Goal: Transaction & Acquisition: Purchase product/service

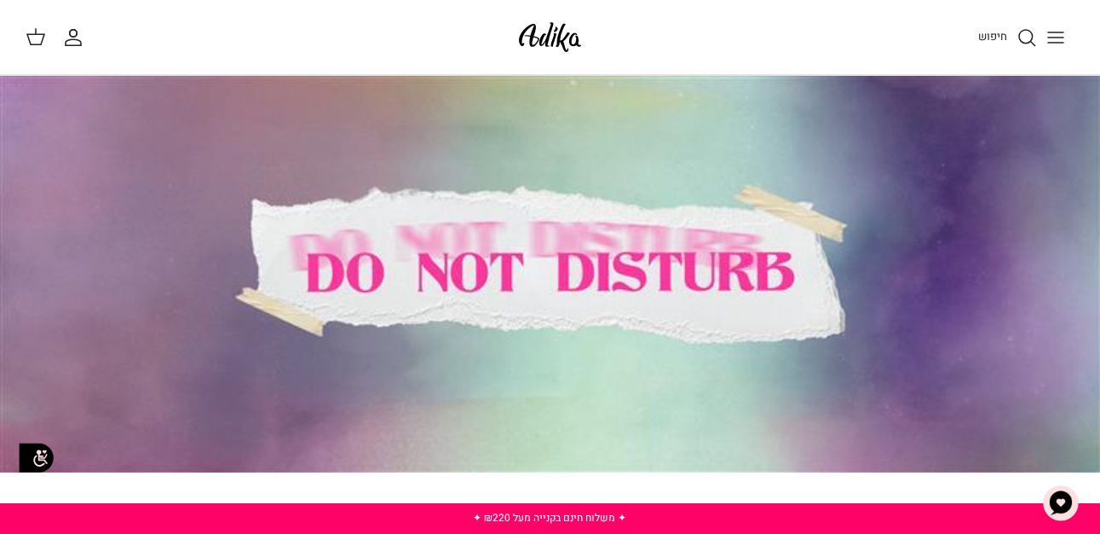
click at [1046, 30] on icon "Toggle menu" at bounding box center [1056, 37] width 20 height 20
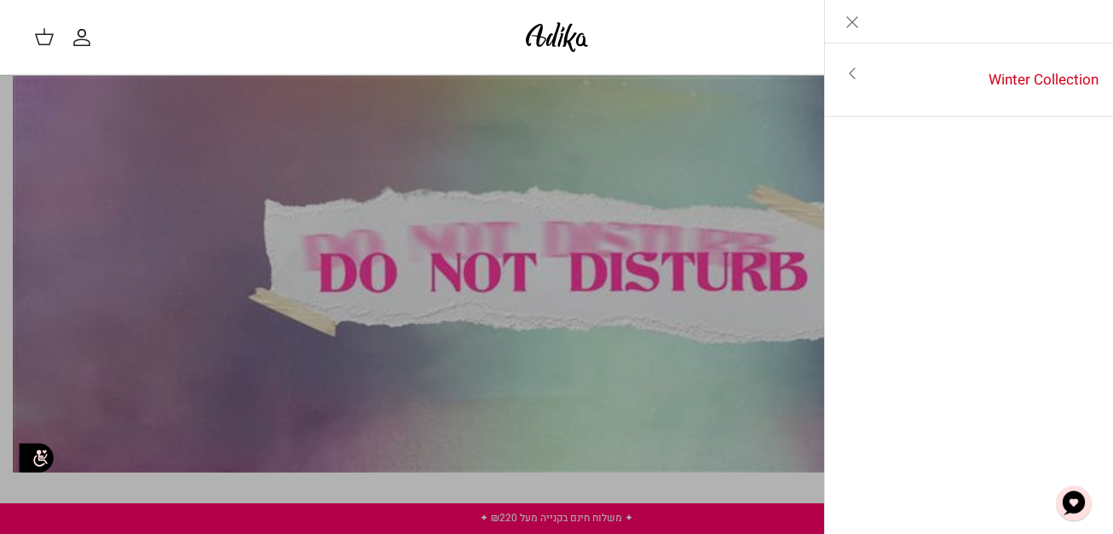
click at [858, 24] on icon "Close" at bounding box center [852, 22] width 20 height 20
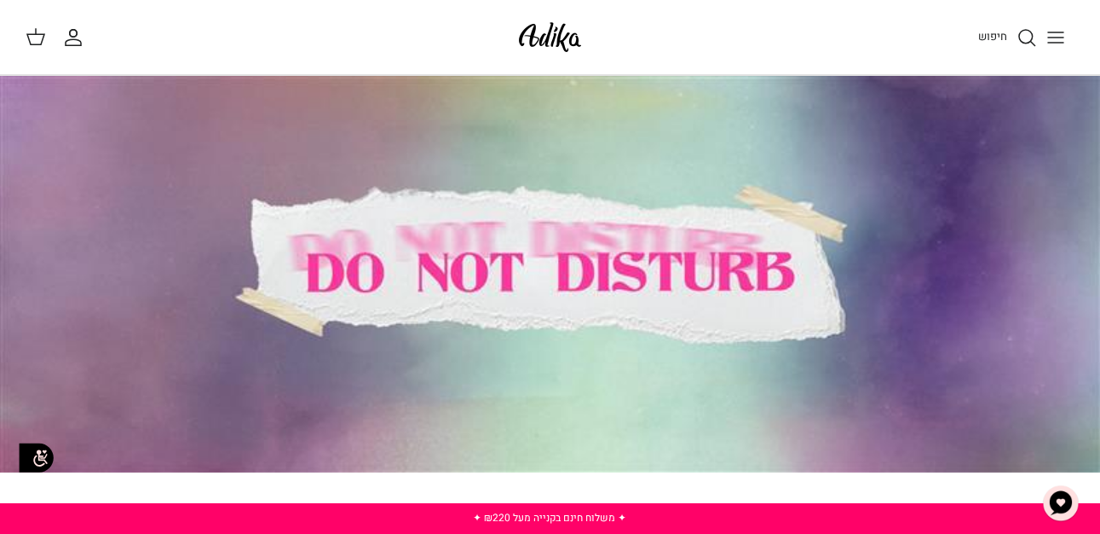
click at [1054, 32] on line "Toggle menu" at bounding box center [1055, 32] width 15 height 0
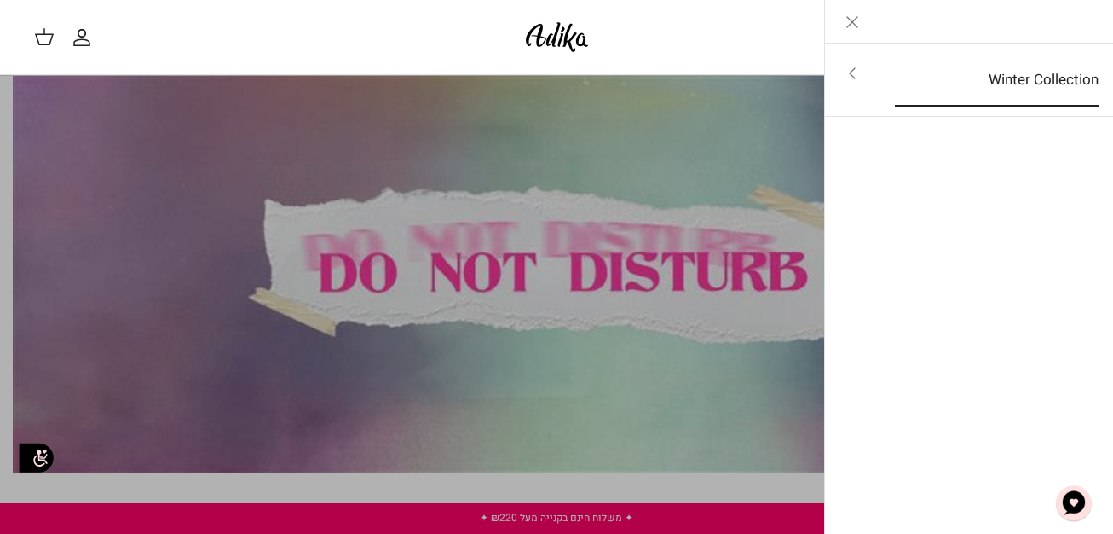
click at [920, 77] on link "Winter Collection" at bounding box center [997, 80] width 234 height 53
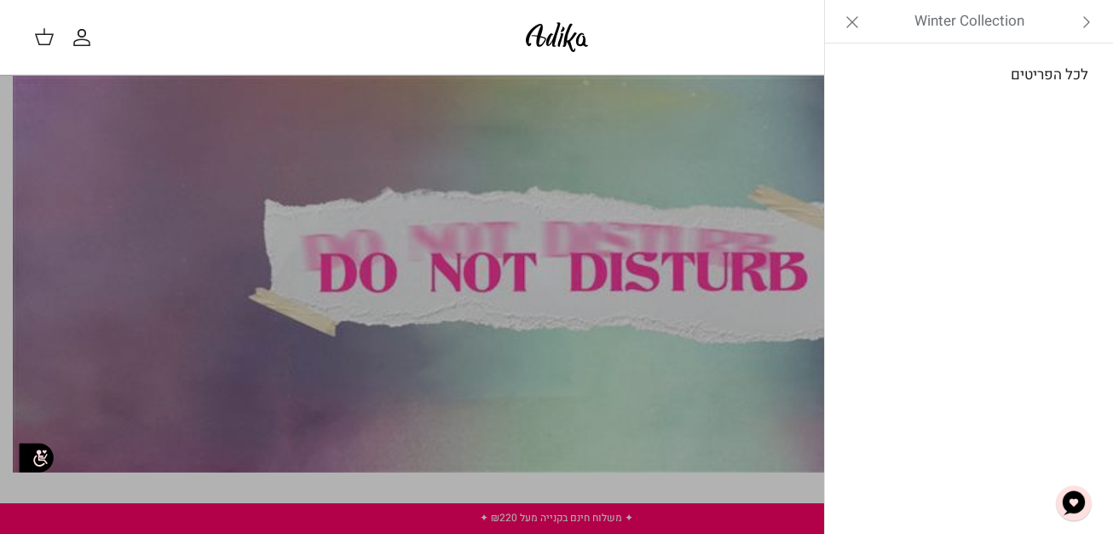
click at [1030, 86] on link "לכל הפריטים" at bounding box center [970, 75] width 272 height 43
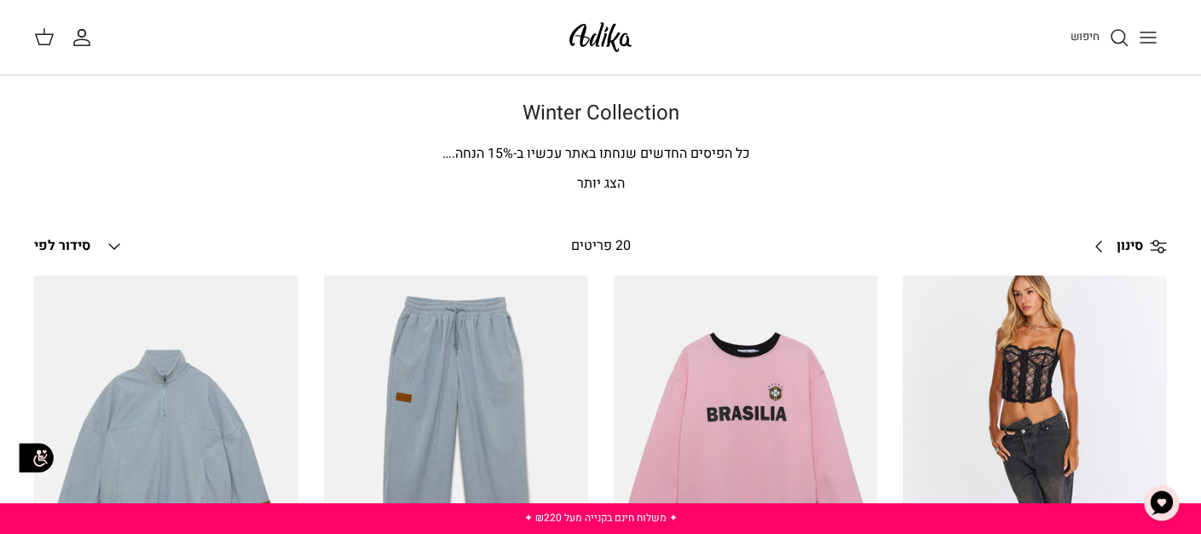
click at [603, 181] on p "הצג יותר" at bounding box center [600, 184] width 1133 height 22
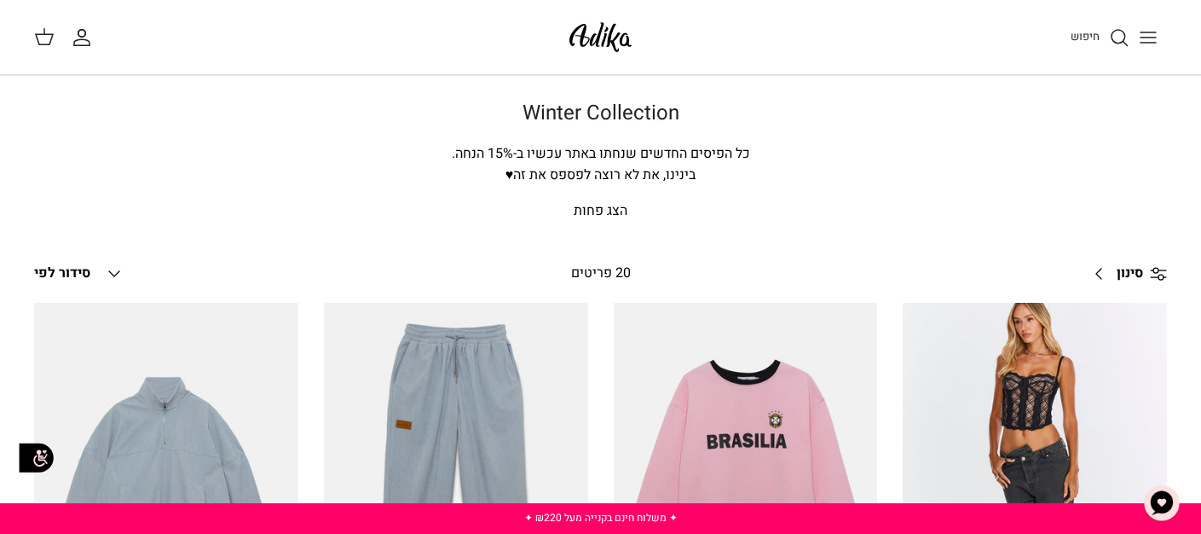
click at [1099, 271] on span "סינון" at bounding box center [1130, 274] width 26 height 22
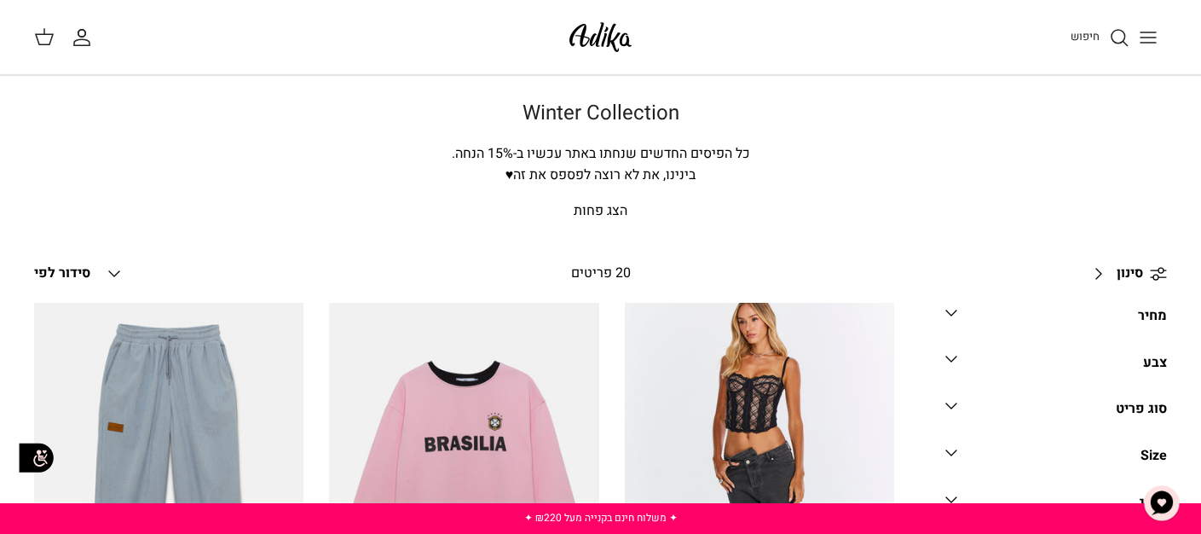
click at [1099, 43] on icon "Toggle menu" at bounding box center [1148, 37] width 20 height 20
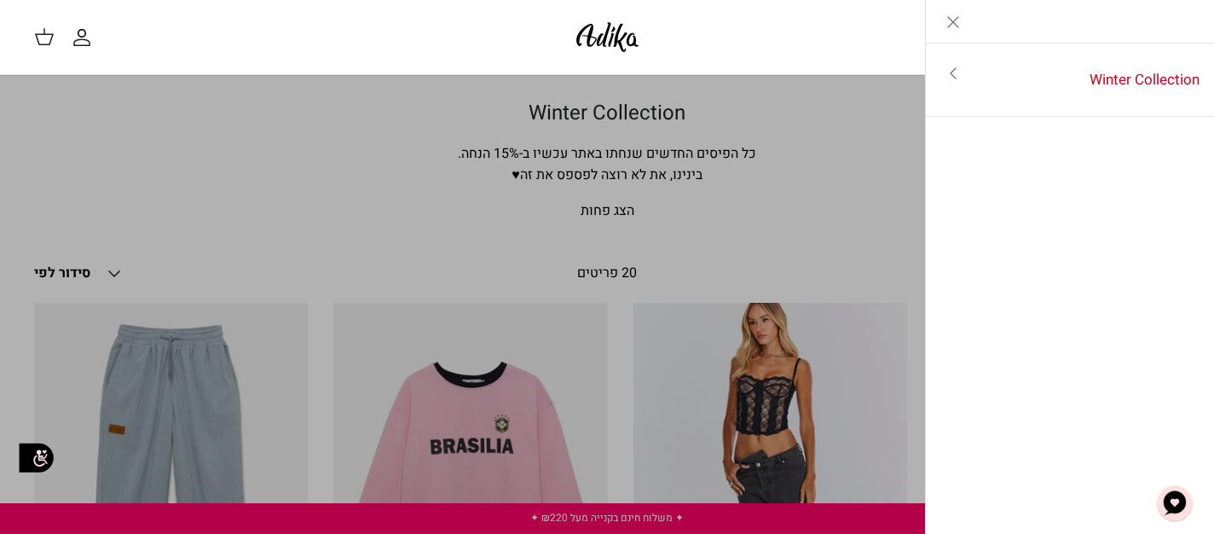
click at [955, 21] on icon "Close" at bounding box center [953, 22] width 20 height 20
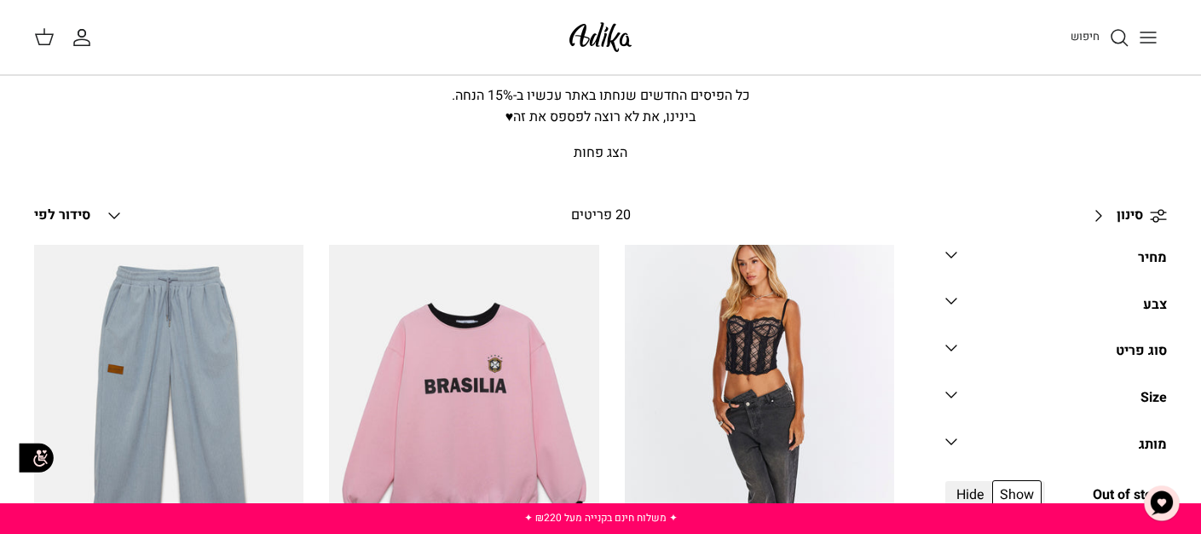
scroll to position [85, 0]
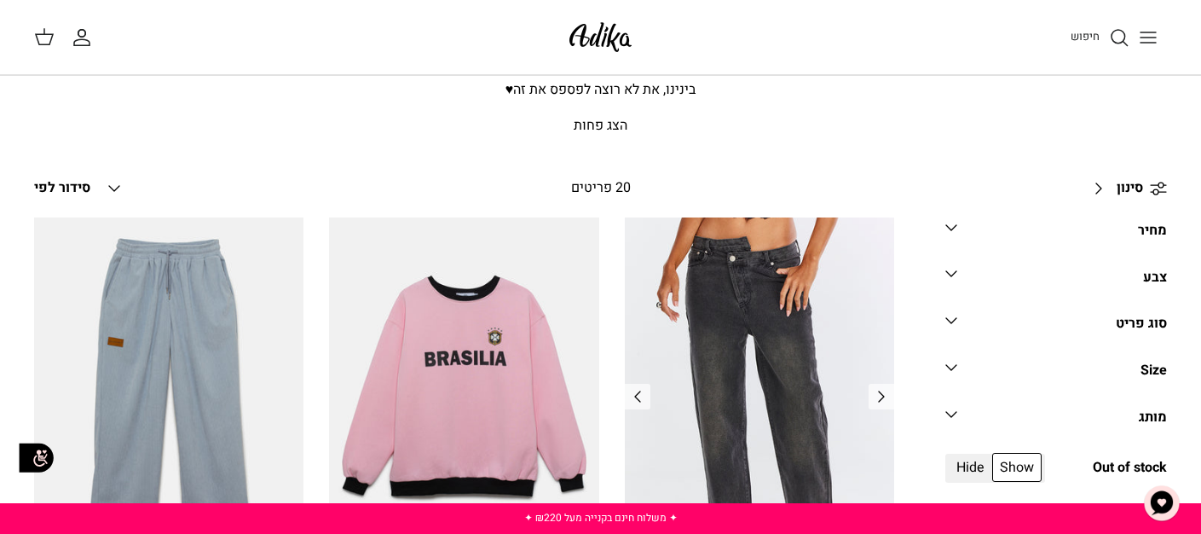
click at [749, 338] on img "ג׳ינס All Or Nothing קריס-קרוס | BOYFRIEND" at bounding box center [759, 397] width 269 height 360
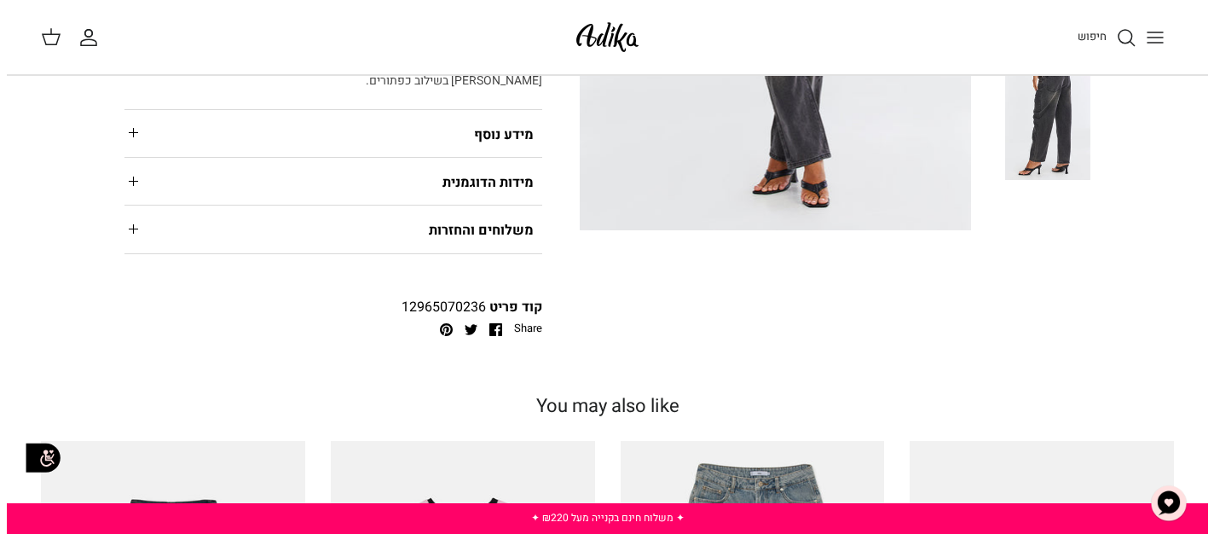
scroll to position [323, 0]
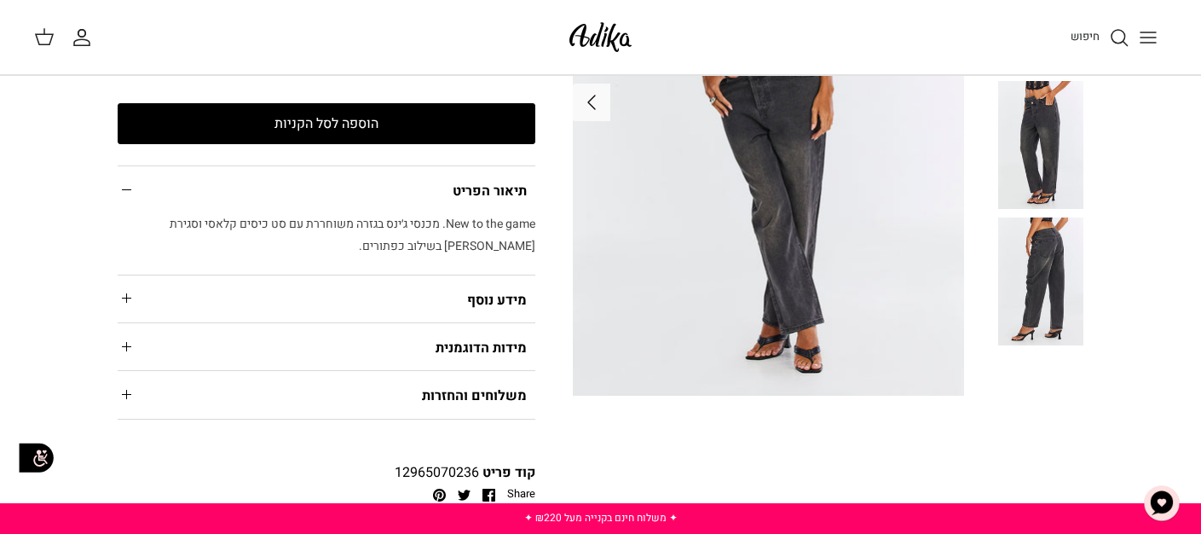
click at [1113, 41] on circle "חיפוש" at bounding box center [1118, 37] width 14 height 14
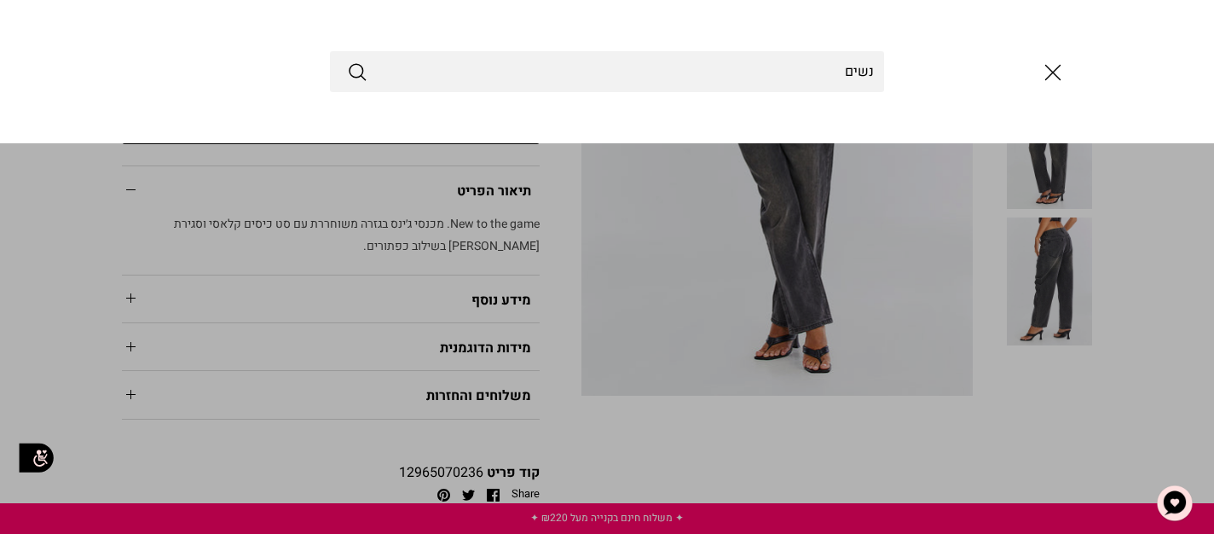
type input "נשים"
click at [347, 61] on button "Submit" at bounding box center [357, 72] width 20 height 22
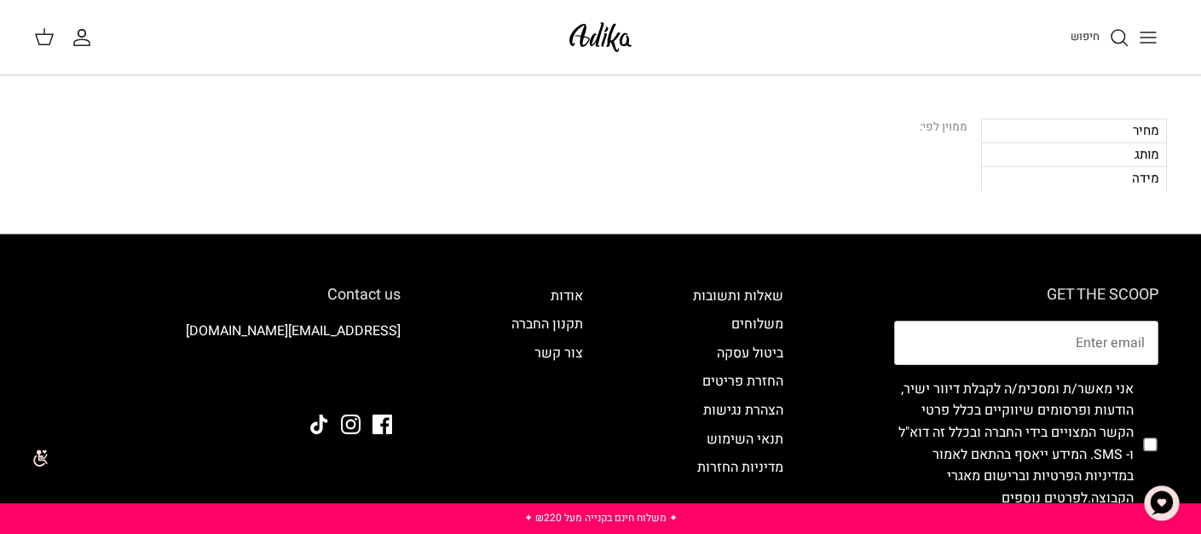
click at [1031, 124] on div "מחיר" at bounding box center [1074, 130] width 186 height 24
click at [1145, 38] on line "Toggle menu" at bounding box center [1147, 38] width 15 height 0
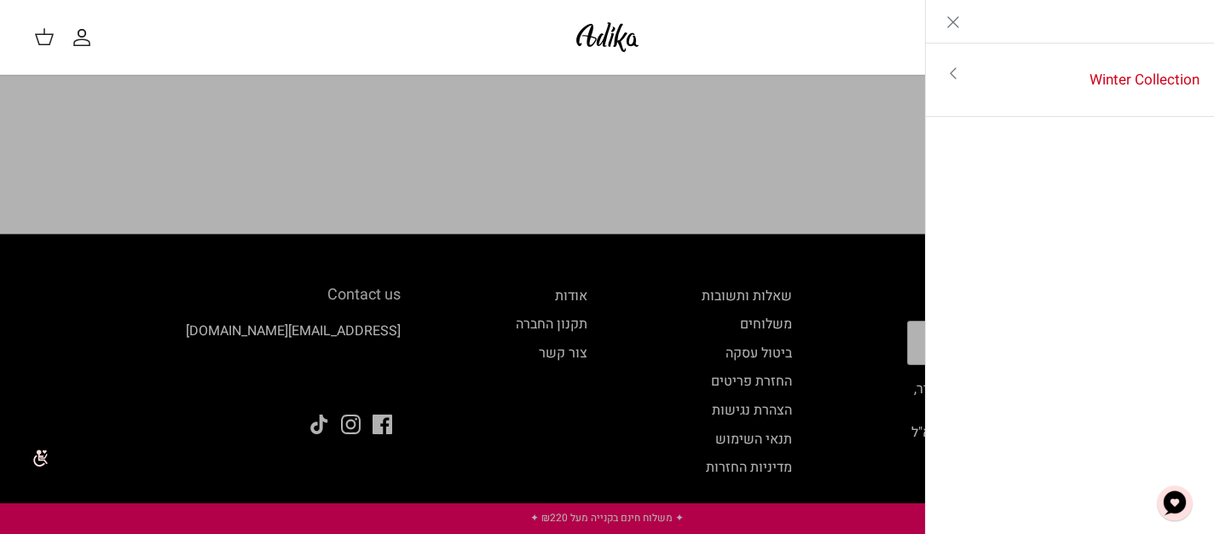
click at [1145, 38] on div "Left" at bounding box center [1070, 21] width 289 height 43
click at [953, 23] on icon "Close" at bounding box center [953, 22] width 20 height 20
